Goal: Information Seeking & Learning: Learn about a topic

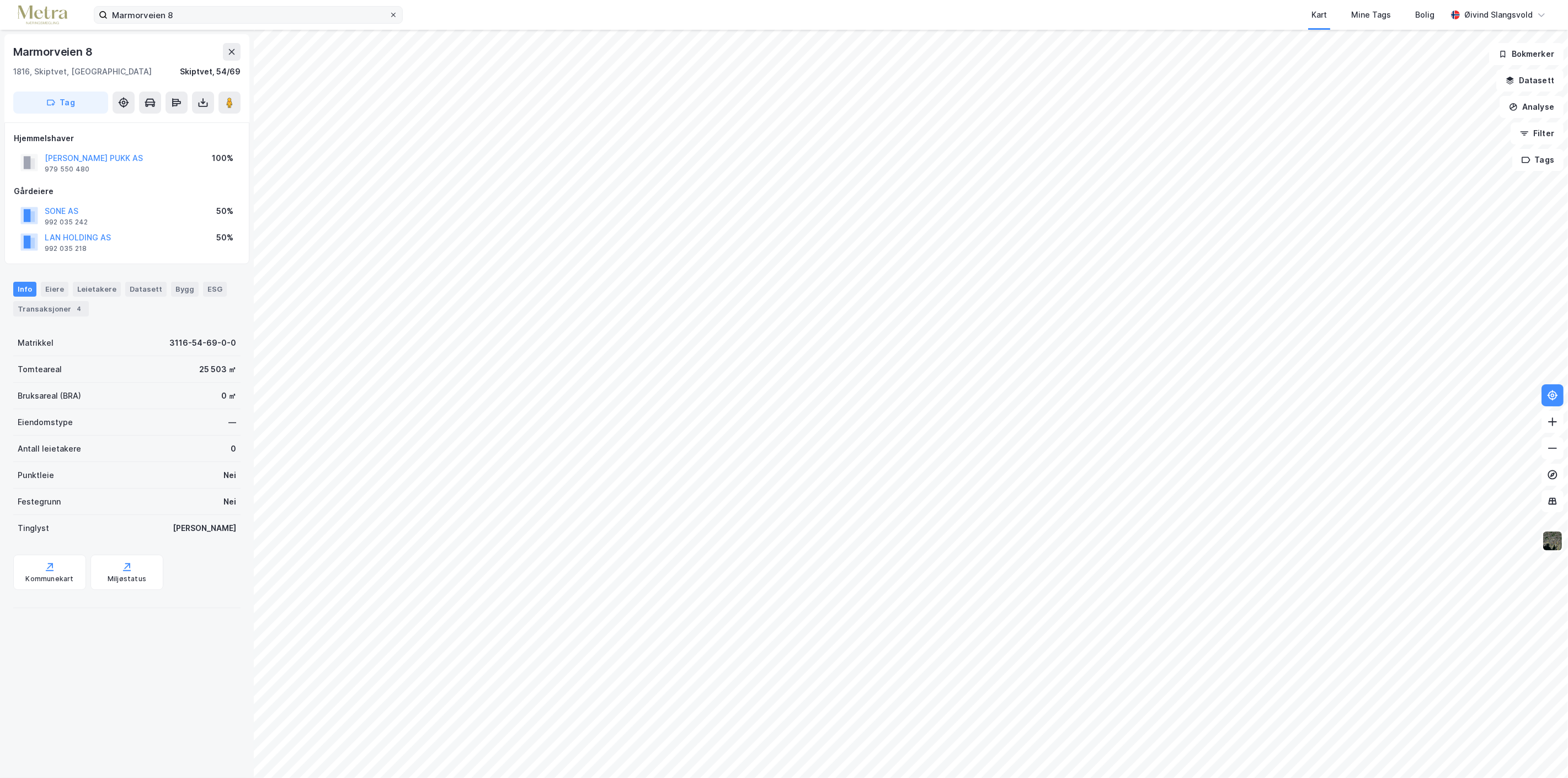
click at [393, 14] on icon at bounding box center [393, 14] width 4 height 4
click at [389, 14] on input "Marmorveien 8" at bounding box center [248, 14] width 282 height 17
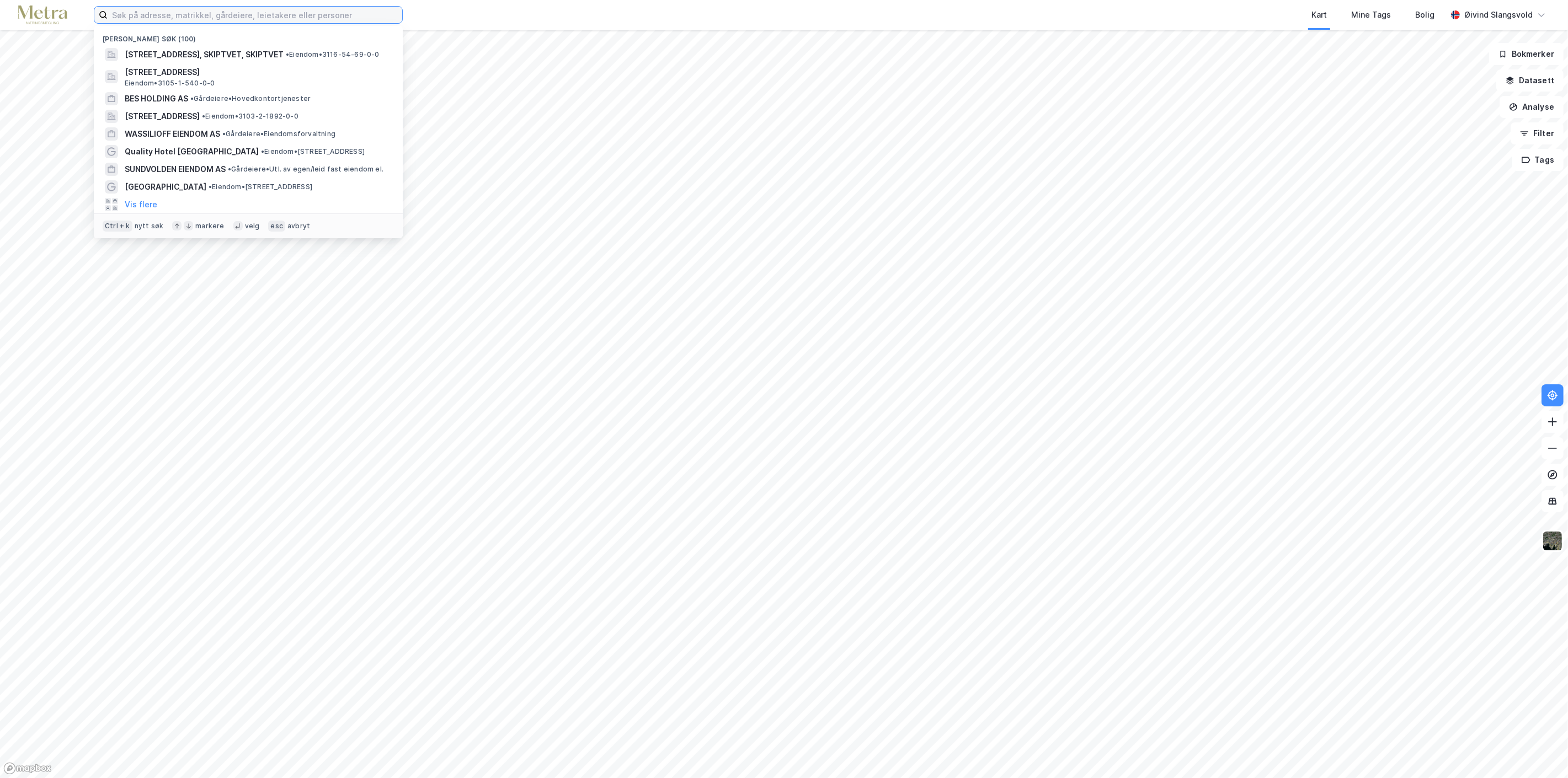
click at [313, 18] on input at bounding box center [255, 14] width 295 height 17
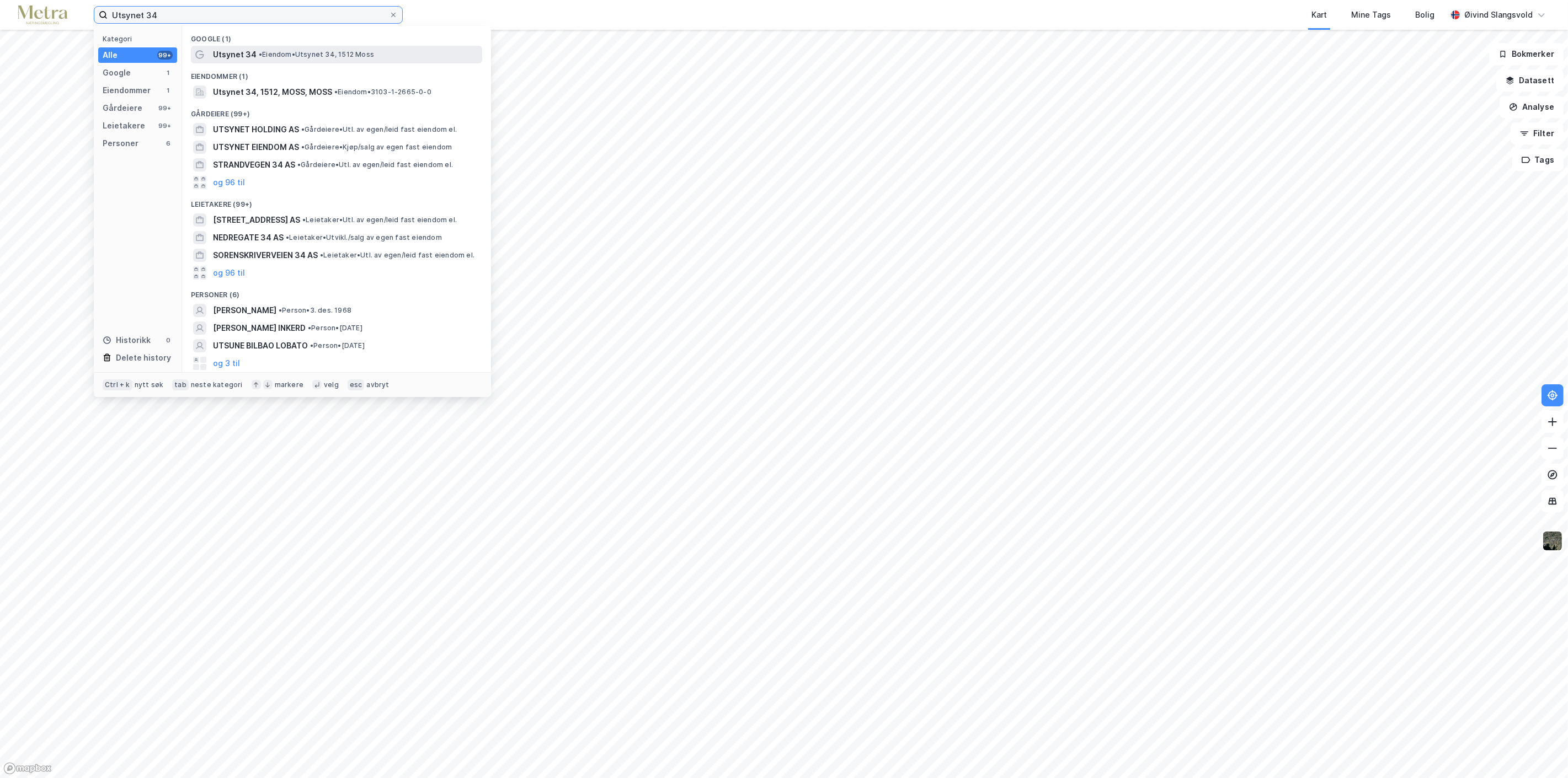
type input "Utsynet 34"
click at [293, 52] on span "• Eiendom • Utsynet 34, 1512 Moss" at bounding box center [316, 55] width 115 height 9
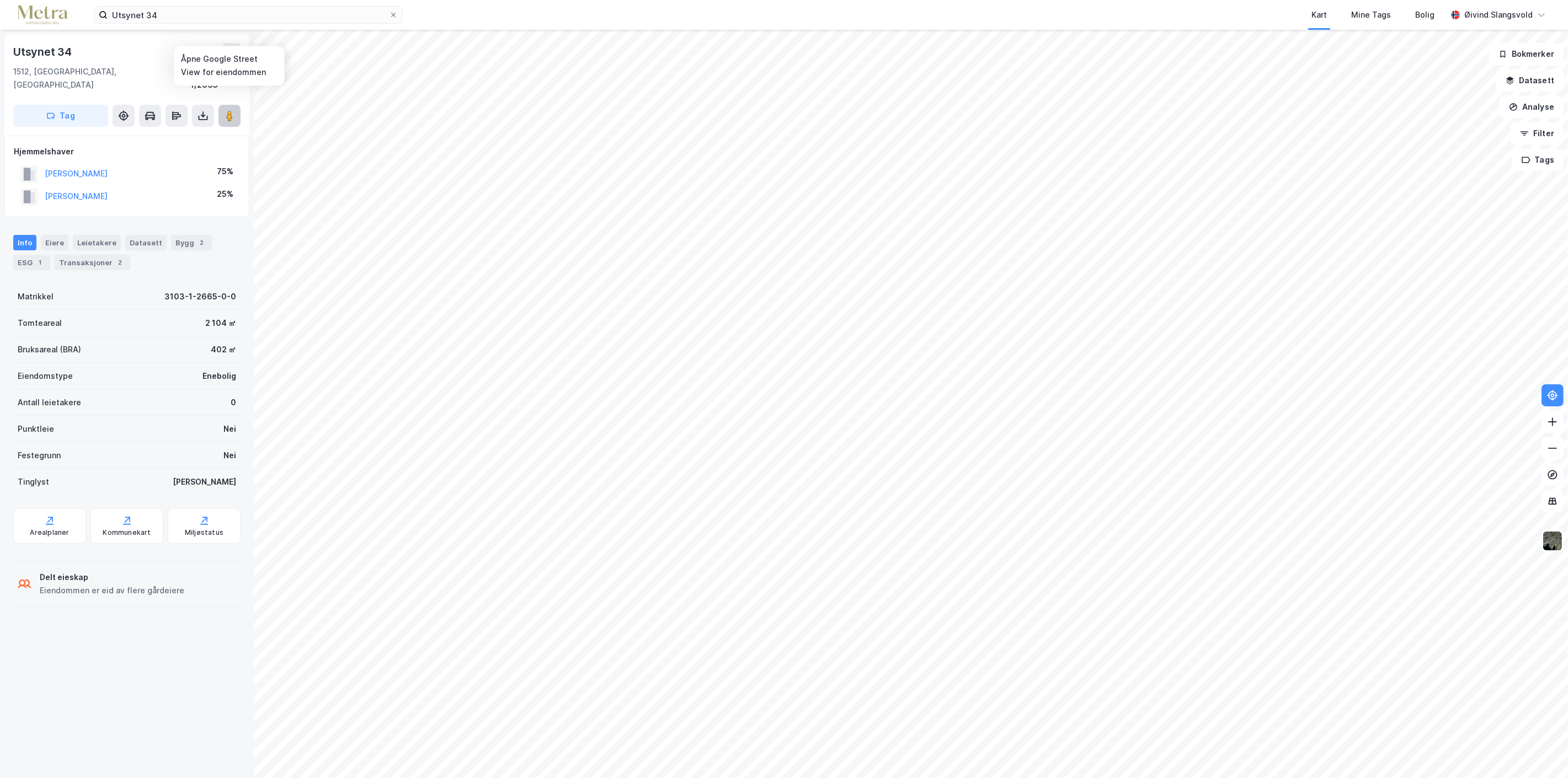
click at [227, 110] on image at bounding box center [229, 115] width 6 height 11
click at [88, 255] on div "Transaksjoner 2" at bounding box center [92, 262] width 76 height 15
